Goal: Information Seeking & Learning: Learn about a topic

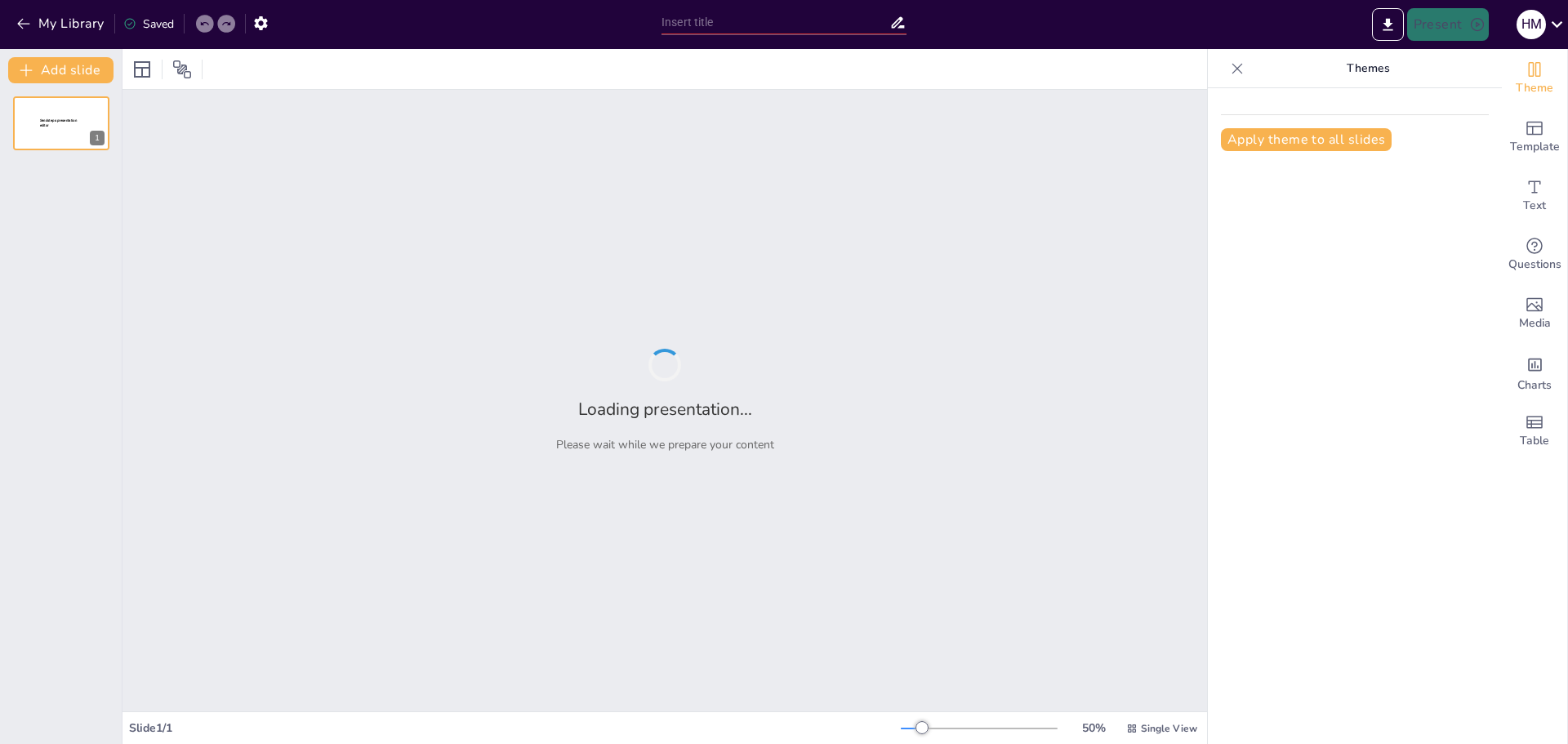
type input "Food in the Media – Identity, Culture & Cooking"
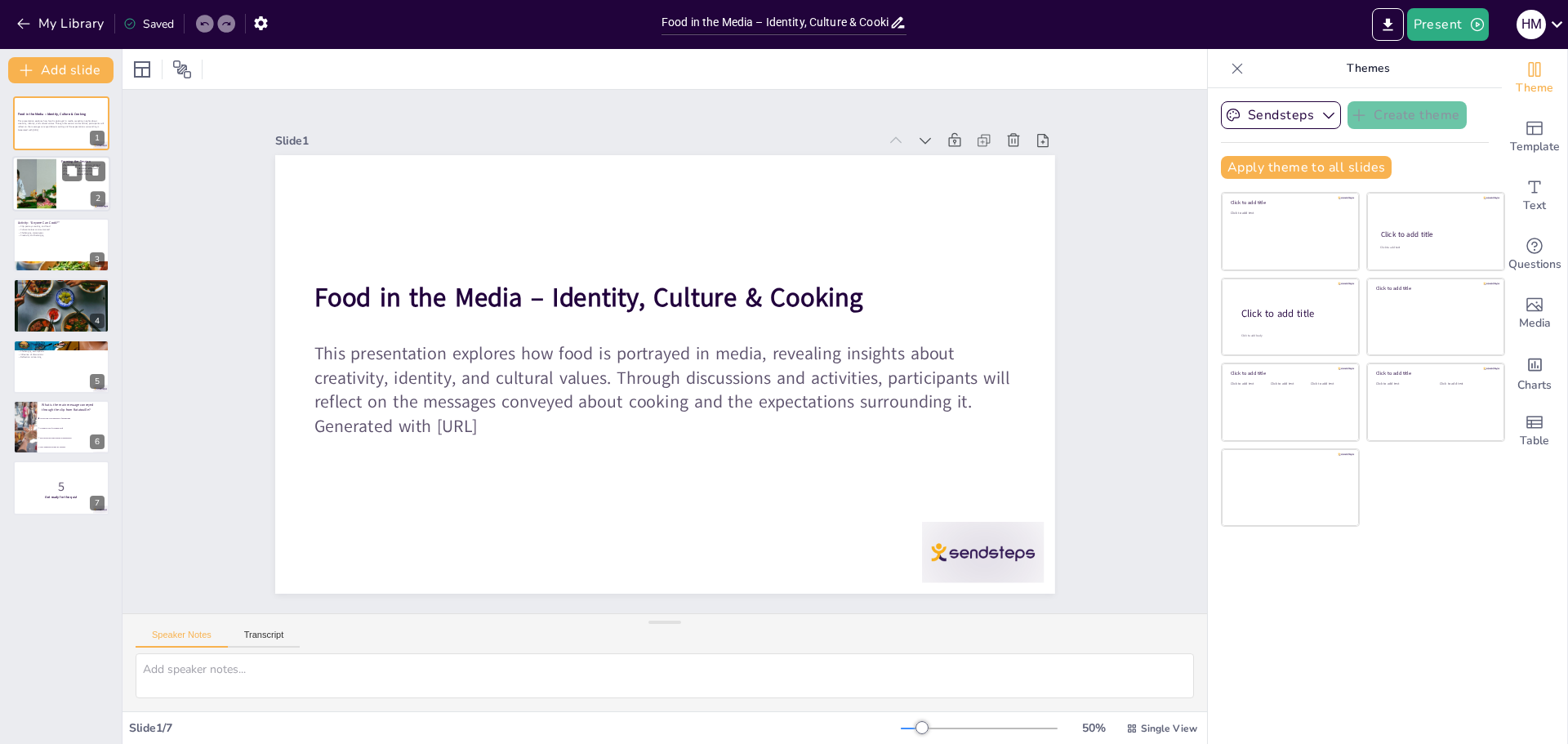
checkbox input "true"
click at [69, 192] on div at bounding box center [62, 184] width 98 height 55
type textarea "Media plays a significant role in shaping our perceptions of food. From cooking…"
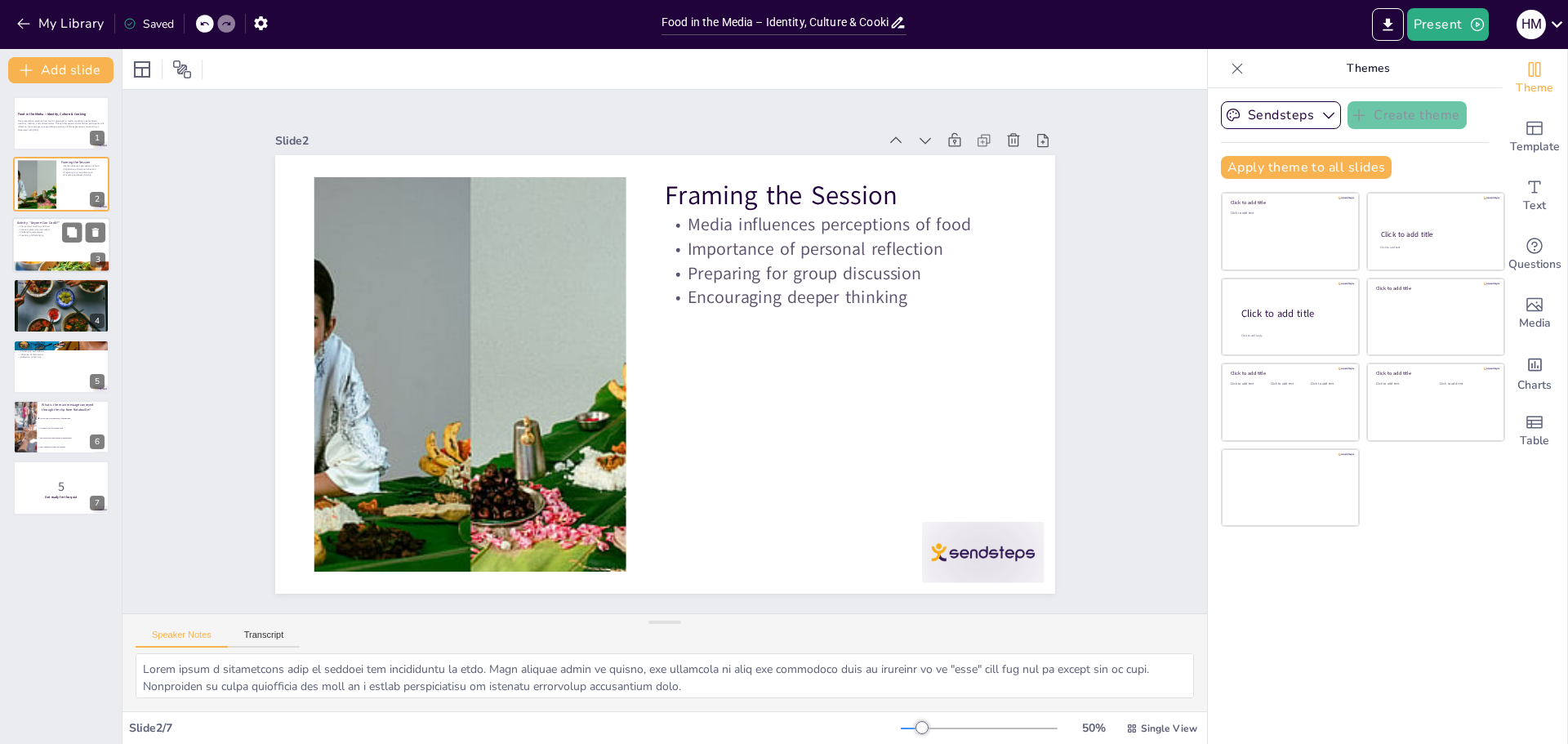
checkbox input "true"
click at [44, 249] on div at bounding box center [62, 245] width 98 height 55
type textarea "The clip from Ratatouille provides a rich portrayal of cooking and food, showca…"
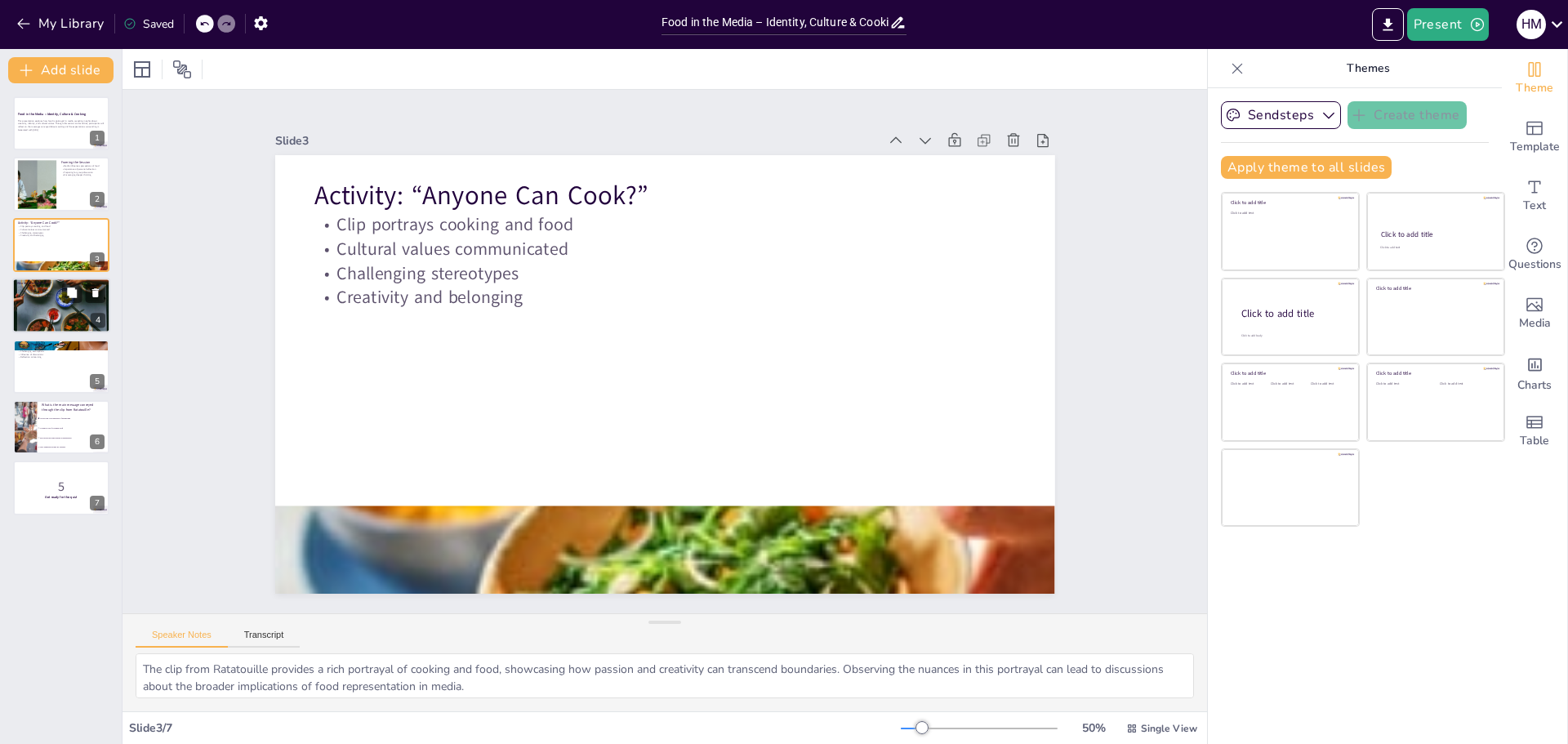
checkbox input "true"
click at [50, 315] on div at bounding box center [62, 305] width 98 height 55
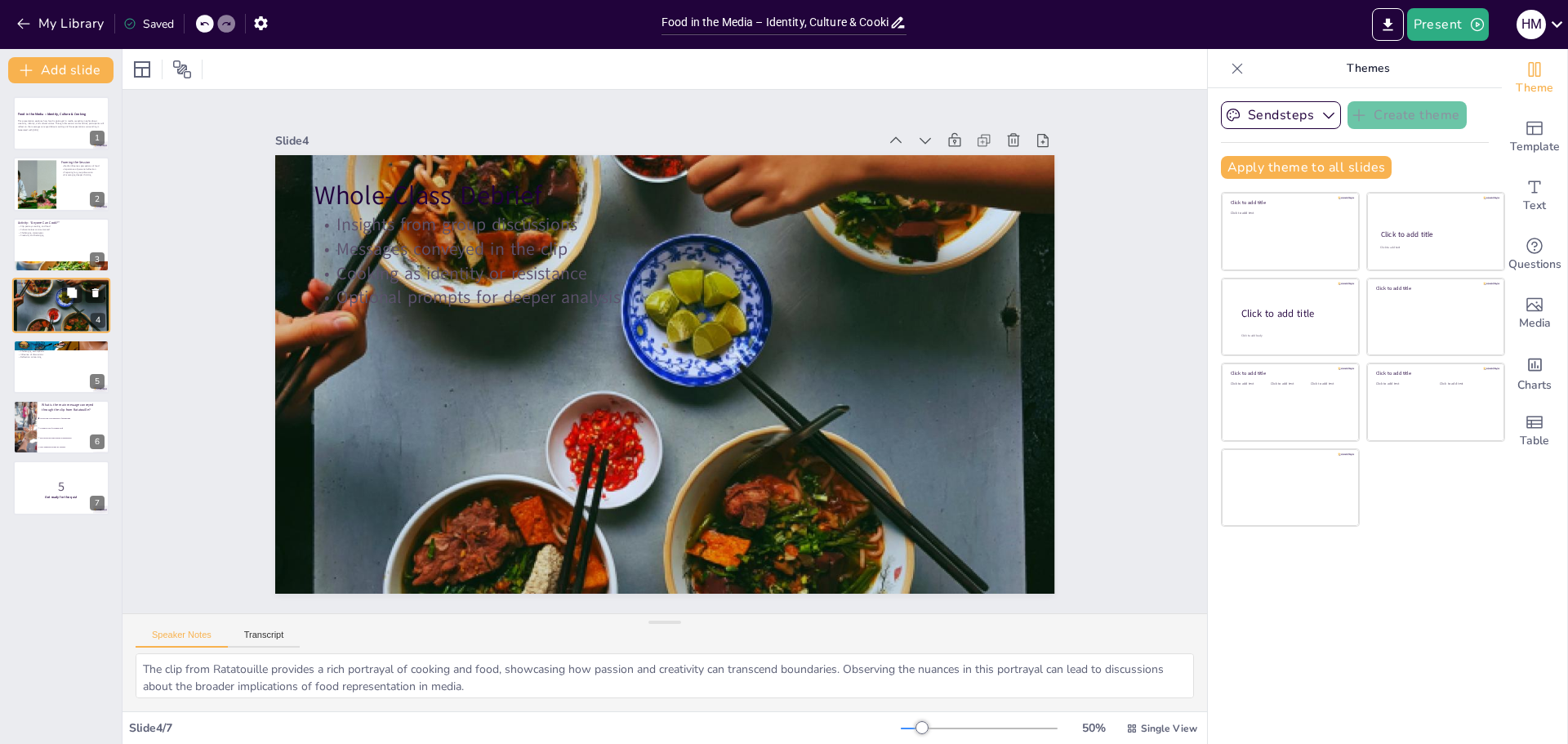
type textarea "Sharing insights from group discussions allows participants to learn from one a…"
checkbox input "true"
click at [38, 371] on div at bounding box center [62, 367] width 98 height 55
type textarea "Recognizing food as a form of self-expression can empower individuals to embrac…"
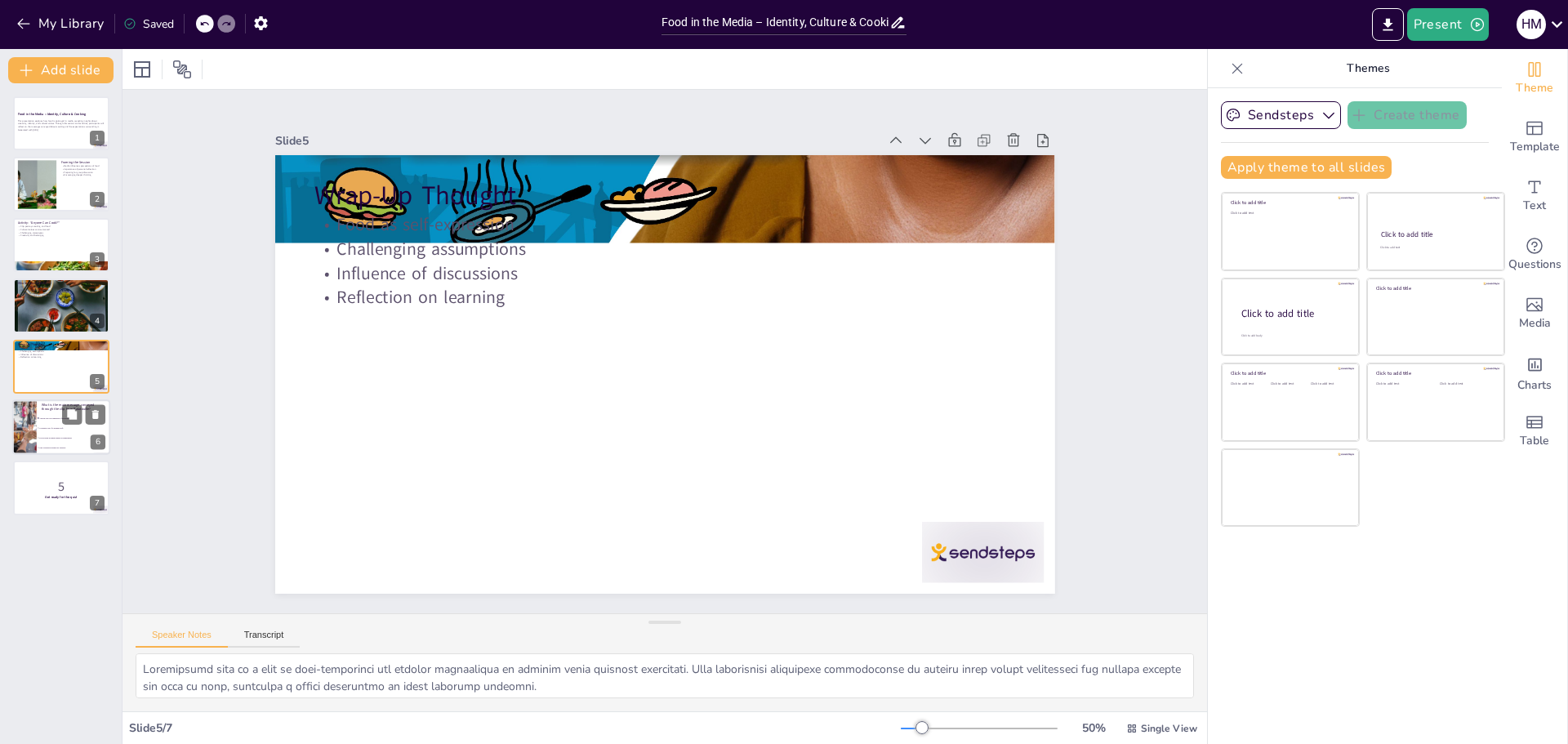
checkbox input "true"
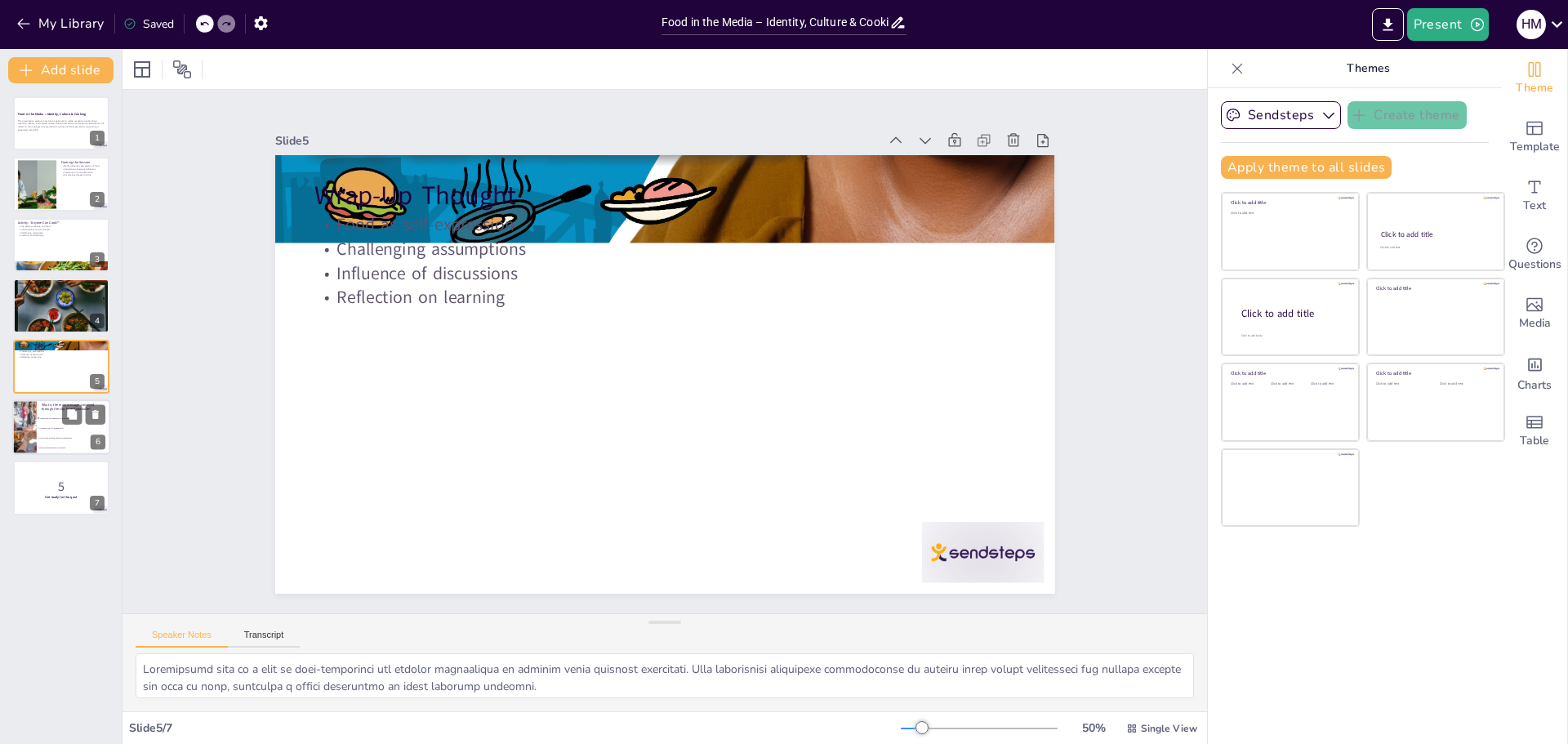
click at [43, 444] on li "Only traditional recipes are valuable" at bounding box center [73, 447] width 73 height 10
type textarea "The correct answer is that anyone can cook regardless of background, as highlig…"
checkbox input "true"
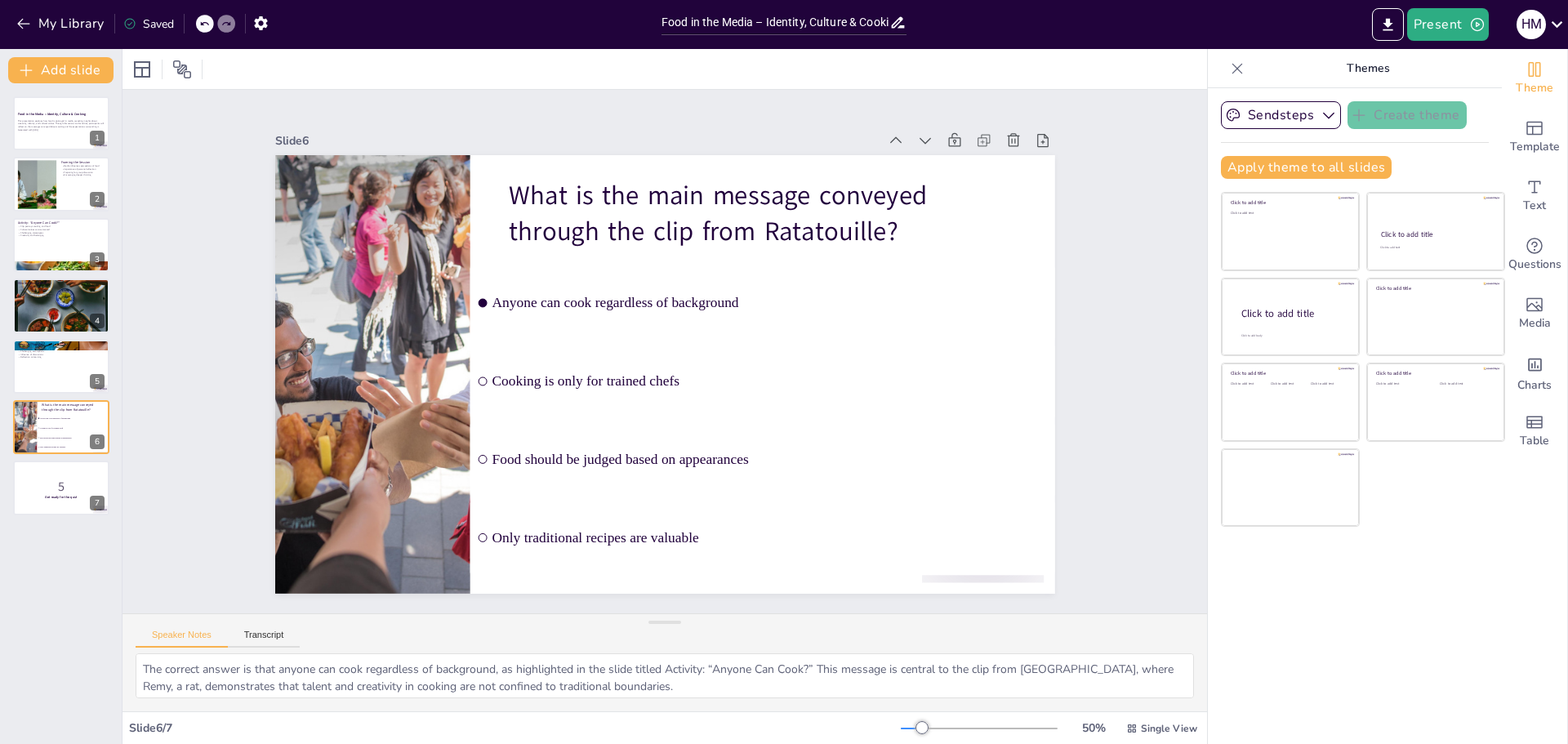
checkbox input "true"
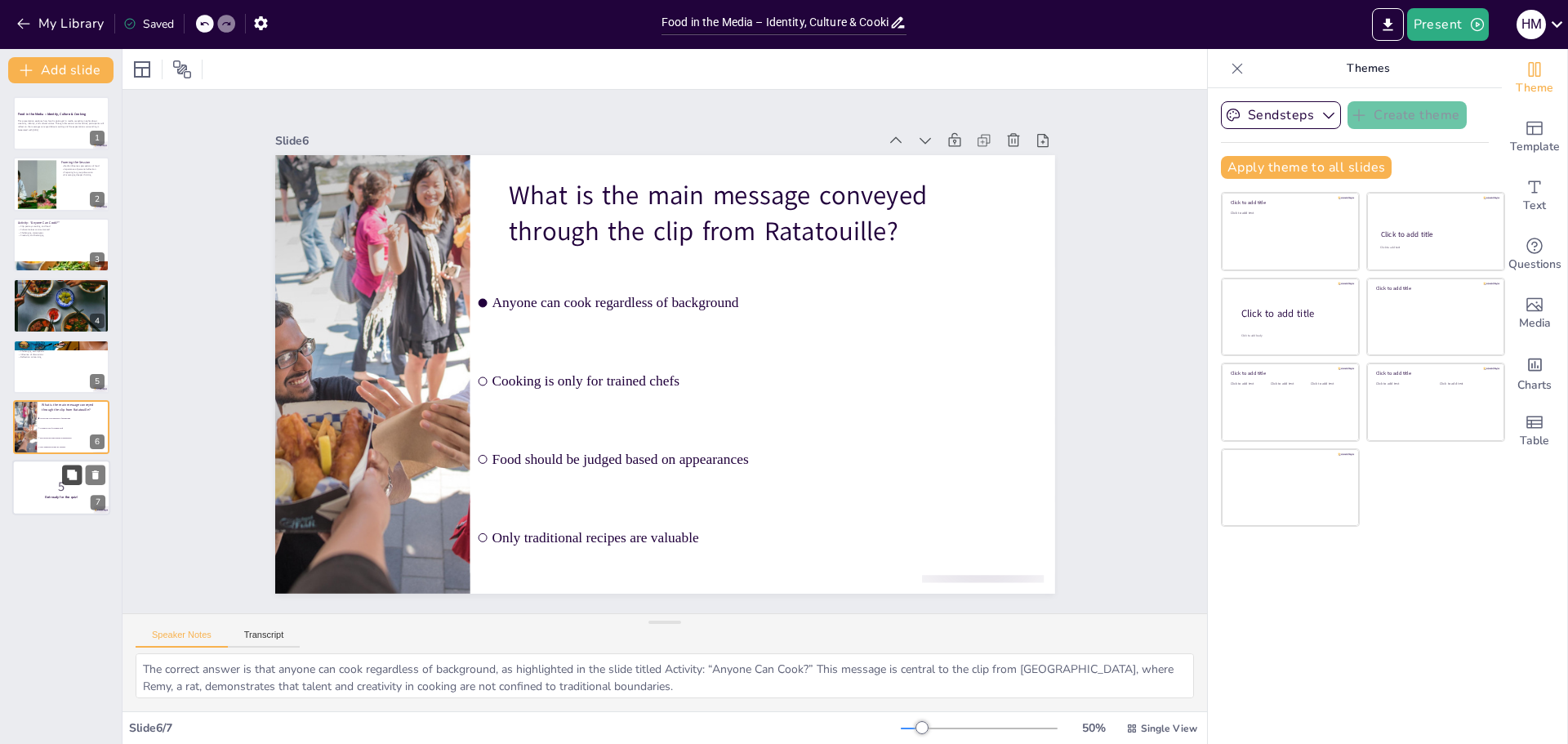
checkbox input "true"
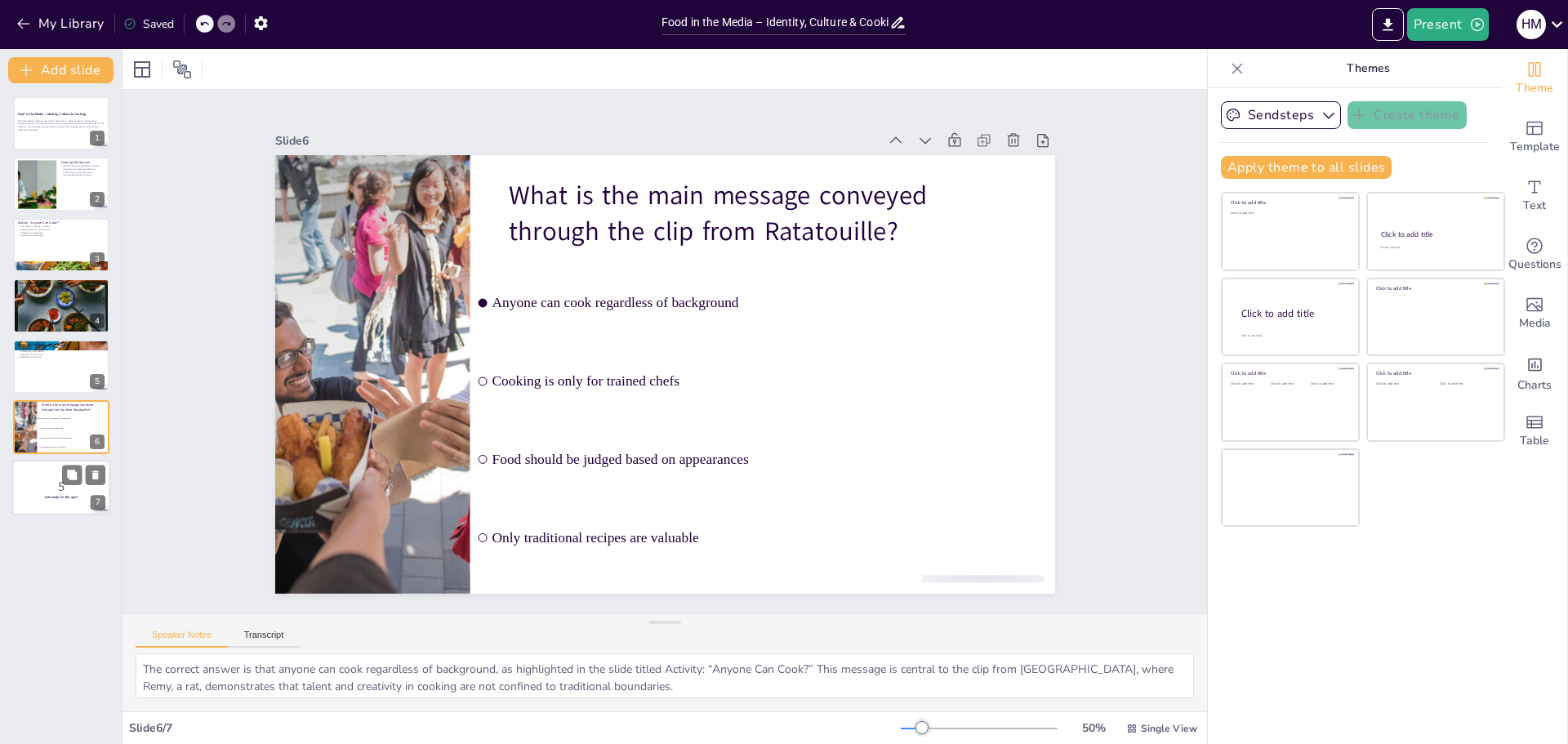
checkbox input "true"
click at [40, 499] on p "Get ready for the quiz!" at bounding box center [61, 496] width 89 height 4
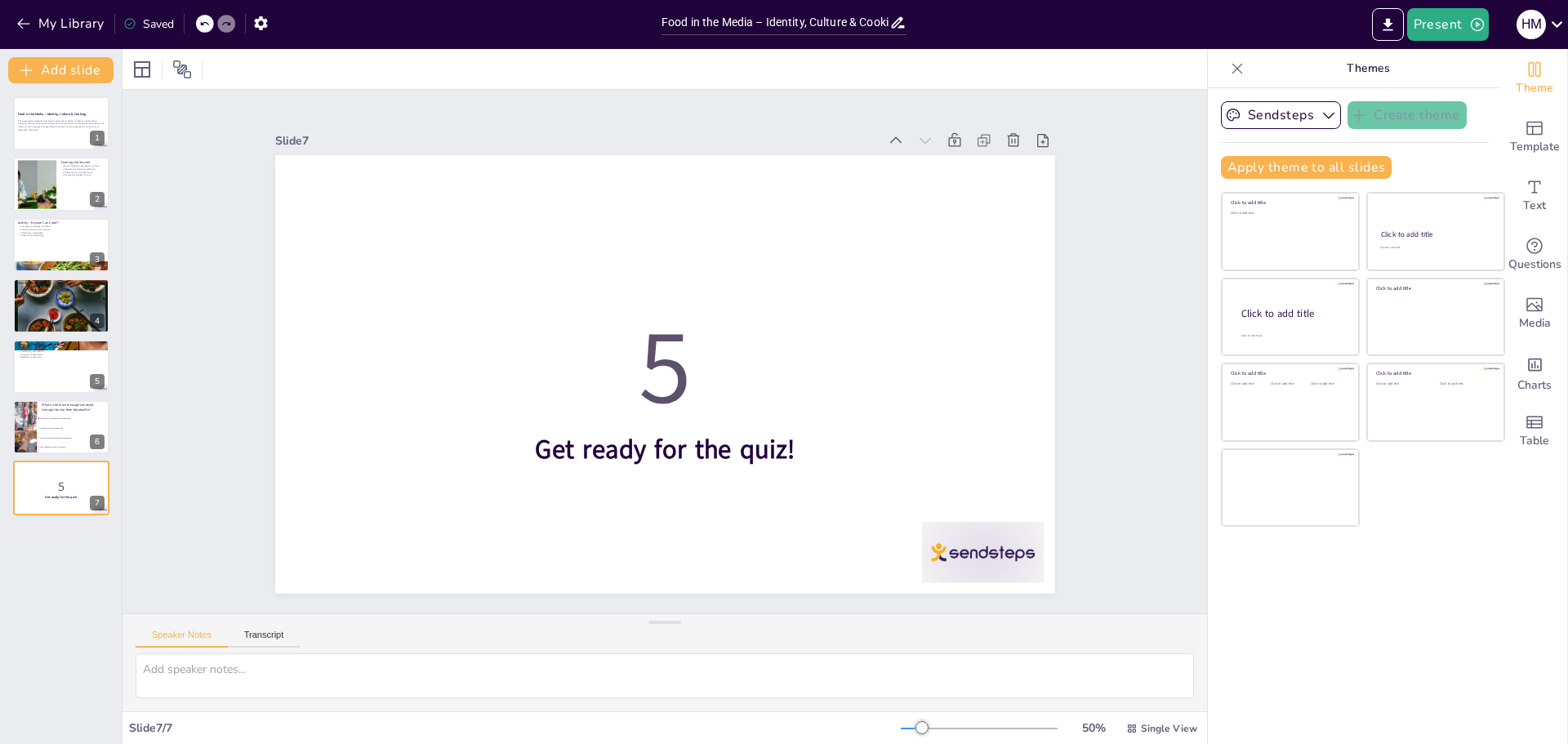
checkbox input "true"
